Goal: Transaction & Acquisition: Purchase product/service

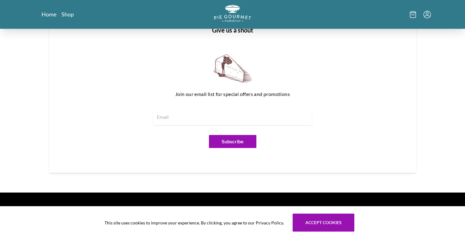
scroll to position [756, 0]
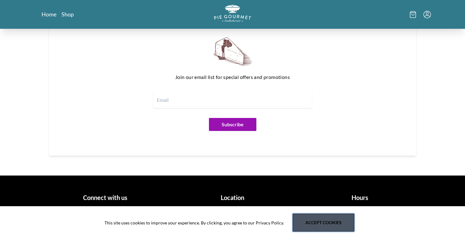
click at [314, 225] on button "Accept cookies" at bounding box center [323, 223] width 62 height 18
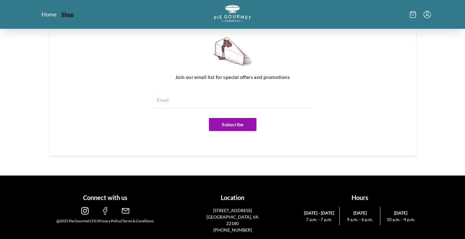
click at [68, 15] on link "Shop" at bounding box center [67, 14] width 12 height 7
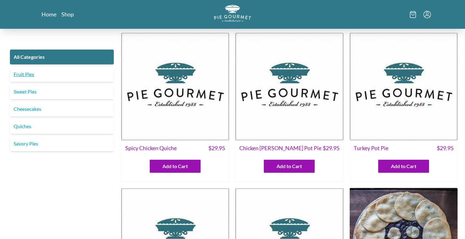
click at [24, 72] on link "Fruit Pies" at bounding box center [62, 74] width 104 height 15
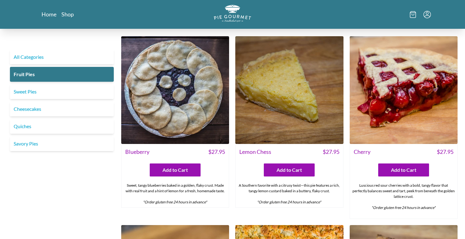
click at [159, 130] on img at bounding box center [175, 90] width 108 height 108
